Goal: Information Seeking & Learning: Learn about a topic

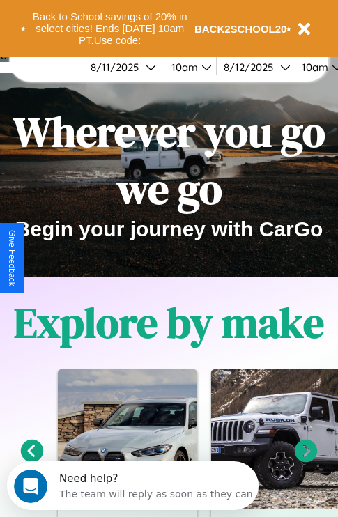
scroll to position [214, 0]
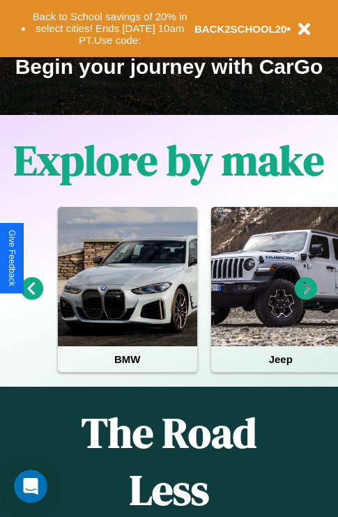
click at [306, 298] on icon at bounding box center [306, 288] width 23 height 23
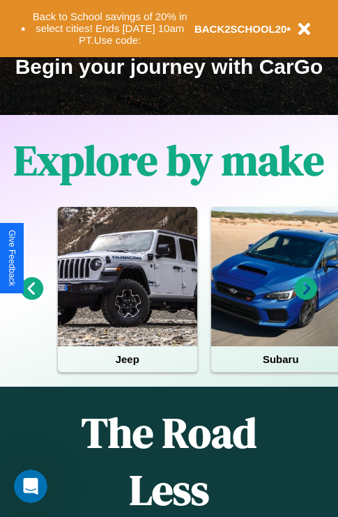
click at [306, 298] on icon at bounding box center [306, 288] width 23 height 23
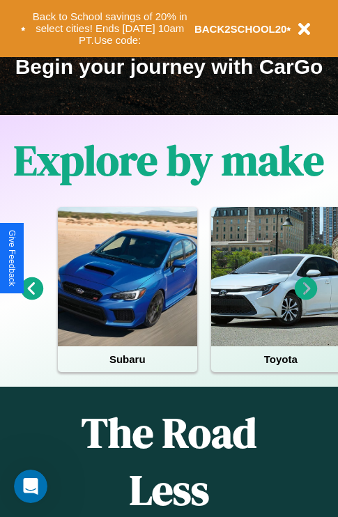
click at [306, 298] on icon at bounding box center [306, 288] width 23 height 23
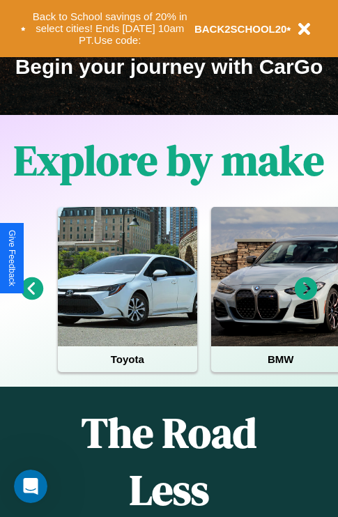
click at [306, 298] on icon at bounding box center [306, 288] width 23 height 23
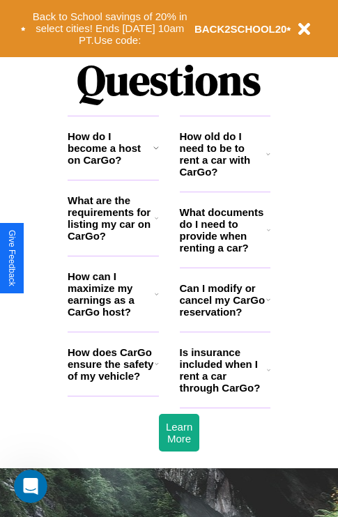
scroll to position [1687, 0]
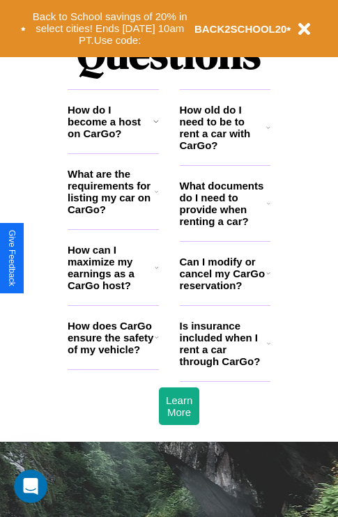
click at [224, 150] on h3 "How old do I need to be to rent a car with CarGo?" at bounding box center [223, 127] width 87 height 47
click at [113, 290] on h3 "How can I maximize my earnings as a CarGo host?" at bounding box center [111, 267] width 87 height 47
click at [224, 366] on h3 "Is insurance included when I rent a car through CarGo?" at bounding box center [223, 343] width 87 height 47
